Goal: Information Seeking & Learning: Find specific fact

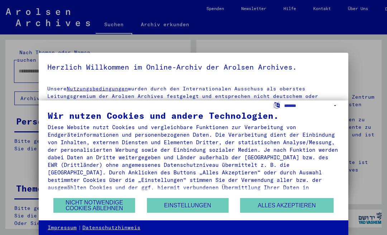
click at [272, 206] on button "Alles akzeptieren" at bounding box center [286, 205] width 93 height 15
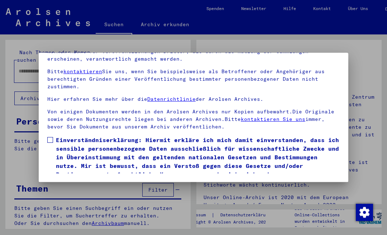
scroll to position [42, 0]
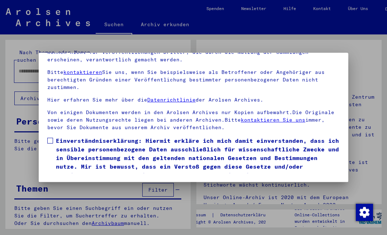
click at [81, 183] on button "Ich stimme zu" at bounding box center [74, 190] width 54 height 14
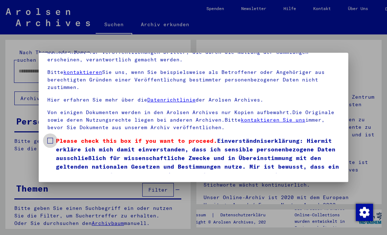
click at [50, 136] on label "Please check this box if you want to proceed. Einverständniserklärung: Hiermit …" at bounding box center [193, 162] width 293 height 52
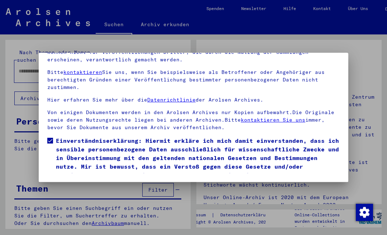
click at [74, 183] on button "Ich stimme zu" at bounding box center [74, 190] width 54 height 14
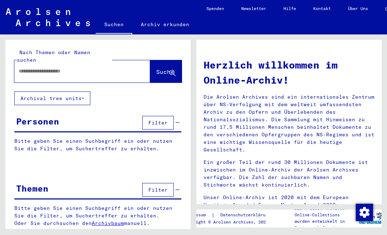
click at [41, 67] on input "text" at bounding box center [74, 71] width 110 height 8
type input "**********"
click at [161, 68] on span "Suche" at bounding box center [165, 71] width 18 height 7
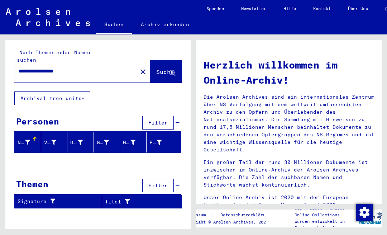
click at [170, 139] on div "Prisoner #" at bounding box center [161, 142] width 23 height 11
click at [27, 159] on div at bounding box center [97, 163] width 185 height 9
click at [157, 119] on span "Filter" at bounding box center [157, 122] width 19 height 6
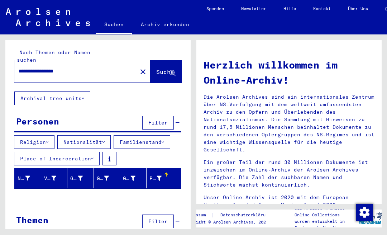
click at [170, 173] on div "Prisoner #" at bounding box center [161, 178] width 23 height 11
click at [50, 213] on div "Themen Filter" at bounding box center [97, 222] width 167 height 18
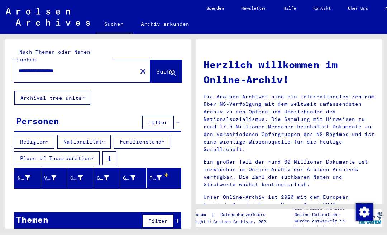
click at [161, 218] on span "Filter" at bounding box center [157, 221] width 19 height 6
click at [177, 195] on div at bounding box center [97, 199] width 185 height 9
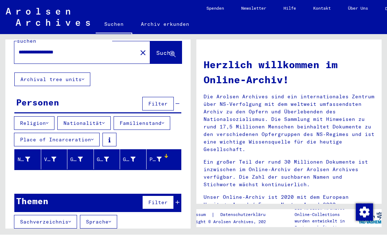
scroll to position [19, 0]
click at [99, 117] on button "Nationalität" at bounding box center [83, 124] width 53 height 14
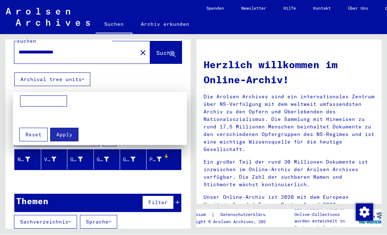
click at [39, 101] on input at bounding box center [43, 101] width 47 height 11
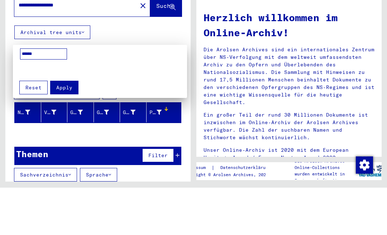
type input "******"
click at [161, 41] on div at bounding box center [193, 117] width 387 height 235
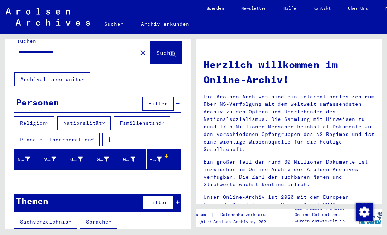
click at [58, 133] on button "Place of Incarceration" at bounding box center [57, 140] width 86 height 14
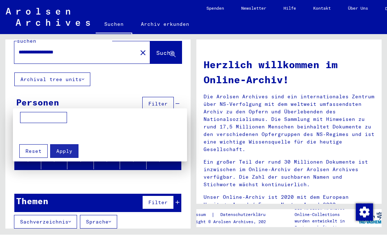
click at [44, 122] on input at bounding box center [43, 117] width 47 height 11
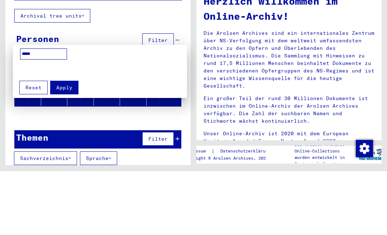
type input "*****"
click at [65, 145] on button "Apply" at bounding box center [64, 152] width 28 height 14
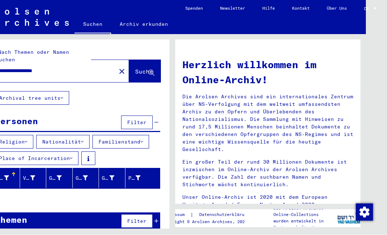
scroll to position [1, 0]
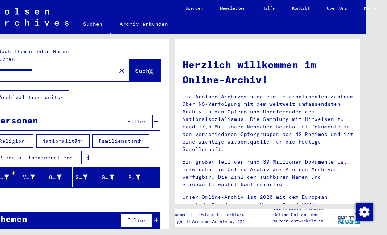
click at [135, 67] on span "Suche" at bounding box center [144, 70] width 18 height 7
click at [136, 67] on span "Suche" at bounding box center [144, 70] width 18 height 7
click at [141, 67] on span "Suche" at bounding box center [144, 70] width 18 height 7
click at [74, 67] on input "**********" at bounding box center [52, 71] width 110 height 8
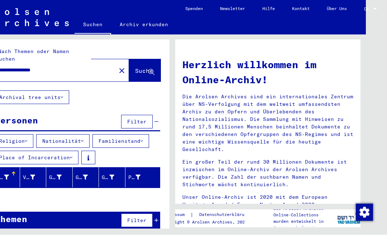
type input "**********"
click at [135, 67] on span "Suche" at bounding box center [144, 70] width 18 height 7
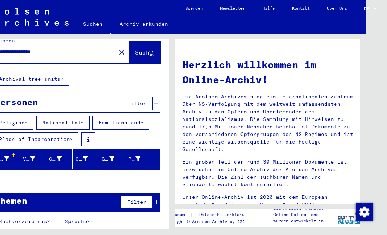
scroll to position [19, 0]
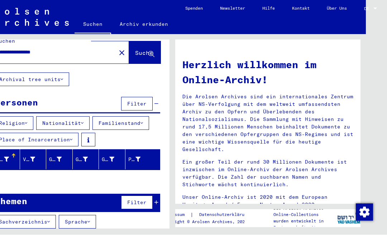
click at [56, 73] on button "Archival tree units" at bounding box center [31, 80] width 76 height 14
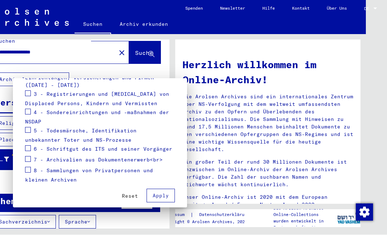
scroll to position [165, 0]
click at [30, 109] on span at bounding box center [28, 112] width 6 height 6
click at [165, 193] on span "Apply" at bounding box center [161, 196] width 16 height 6
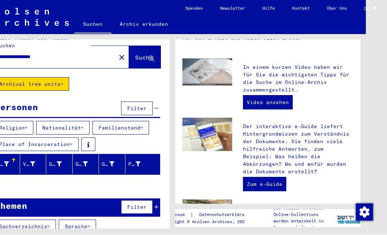
scroll to position [179, 0]
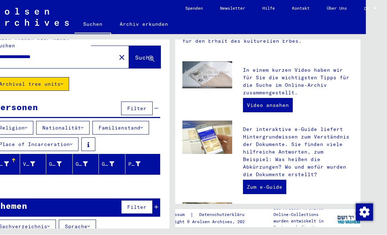
click at [267, 107] on link "Video ansehen" at bounding box center [268, 105] width 50 height 14
